Goal: Information Seeking & Learning: Learn about a topic

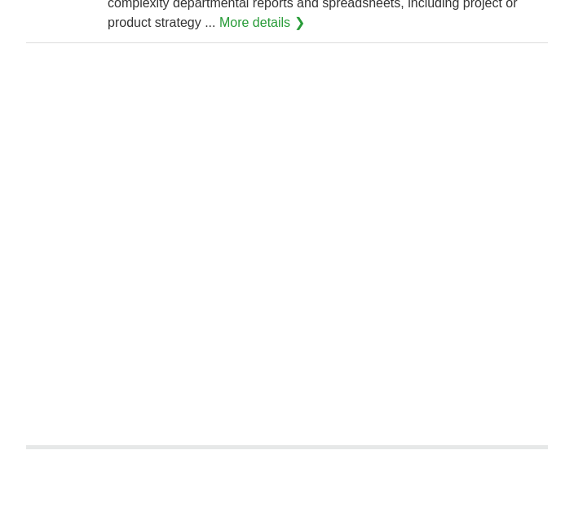
scroll to position [2573, 0]
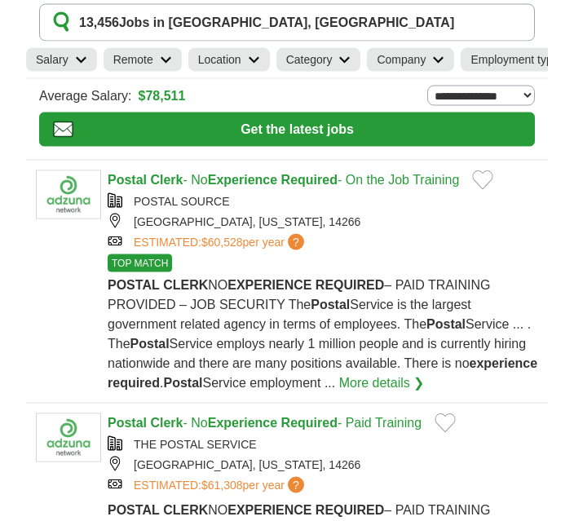
scroll to position [60, 0]
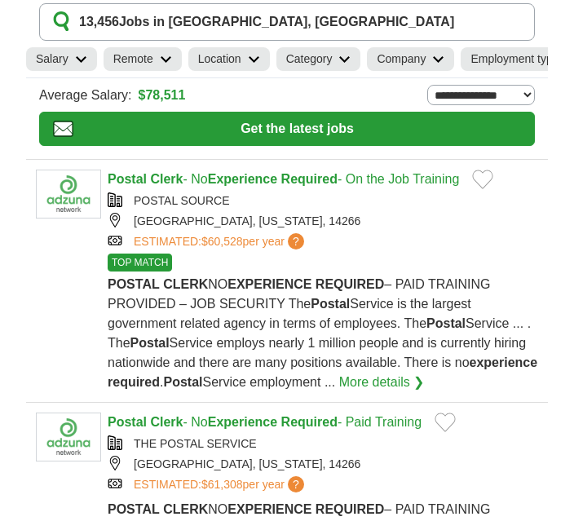
click at [547, 408] on article "Postal Clerk - No Experience Required - Paid Training THE POSTAL SERVICE [GEOGR…" at bounding box center [287, 515] width 522 height 225
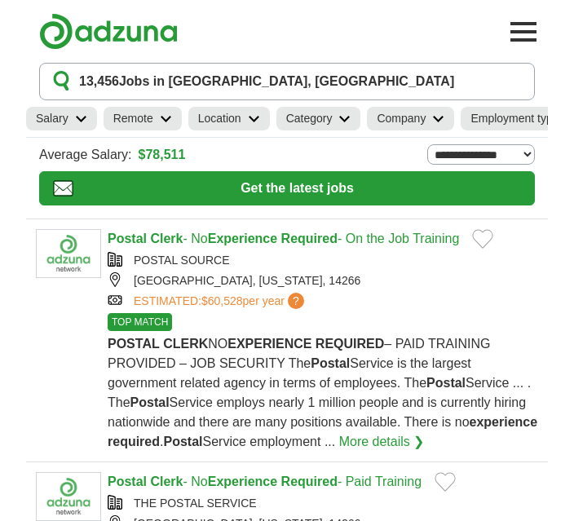
click at [531, 315] on div "TOP MATCH" at bounding box center [323, 322] width 431 height 18
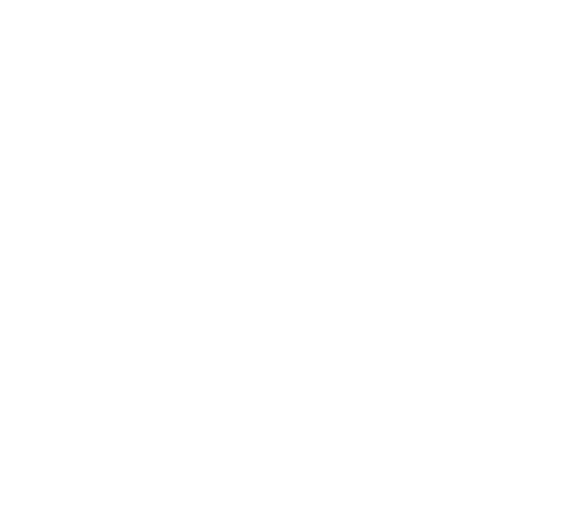
scroll to position [3192, 0]
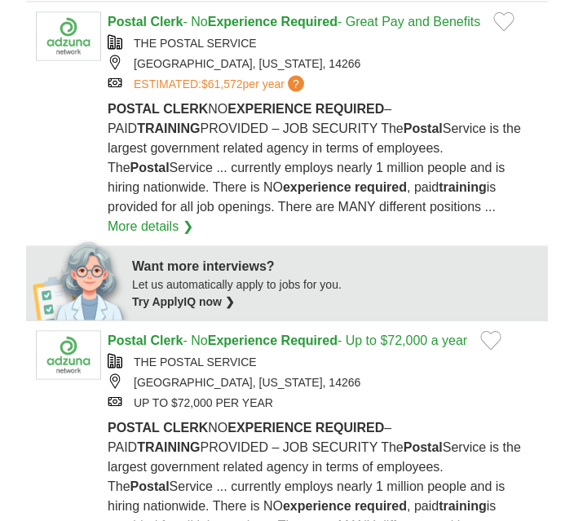
scroll to position [692, 0]
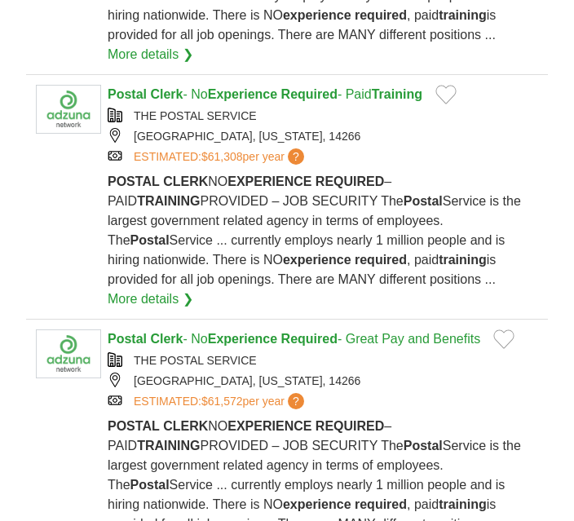
scroll to position [448, 0]
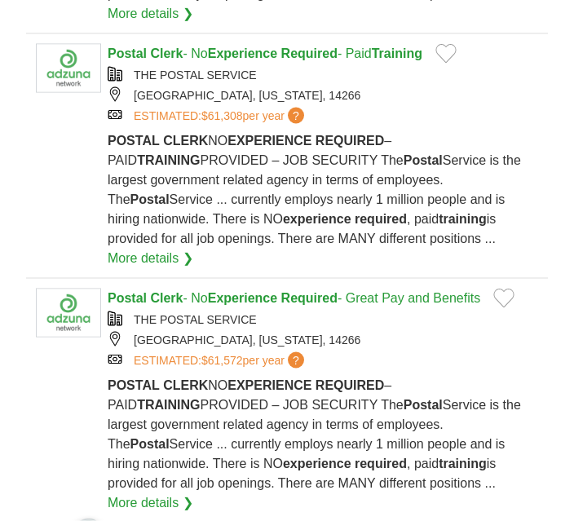
click at [193, 249] on link "More details ❯" at bounding box center [151, 259] width 86 height 20
